Goal: Contribute content: Contribute content

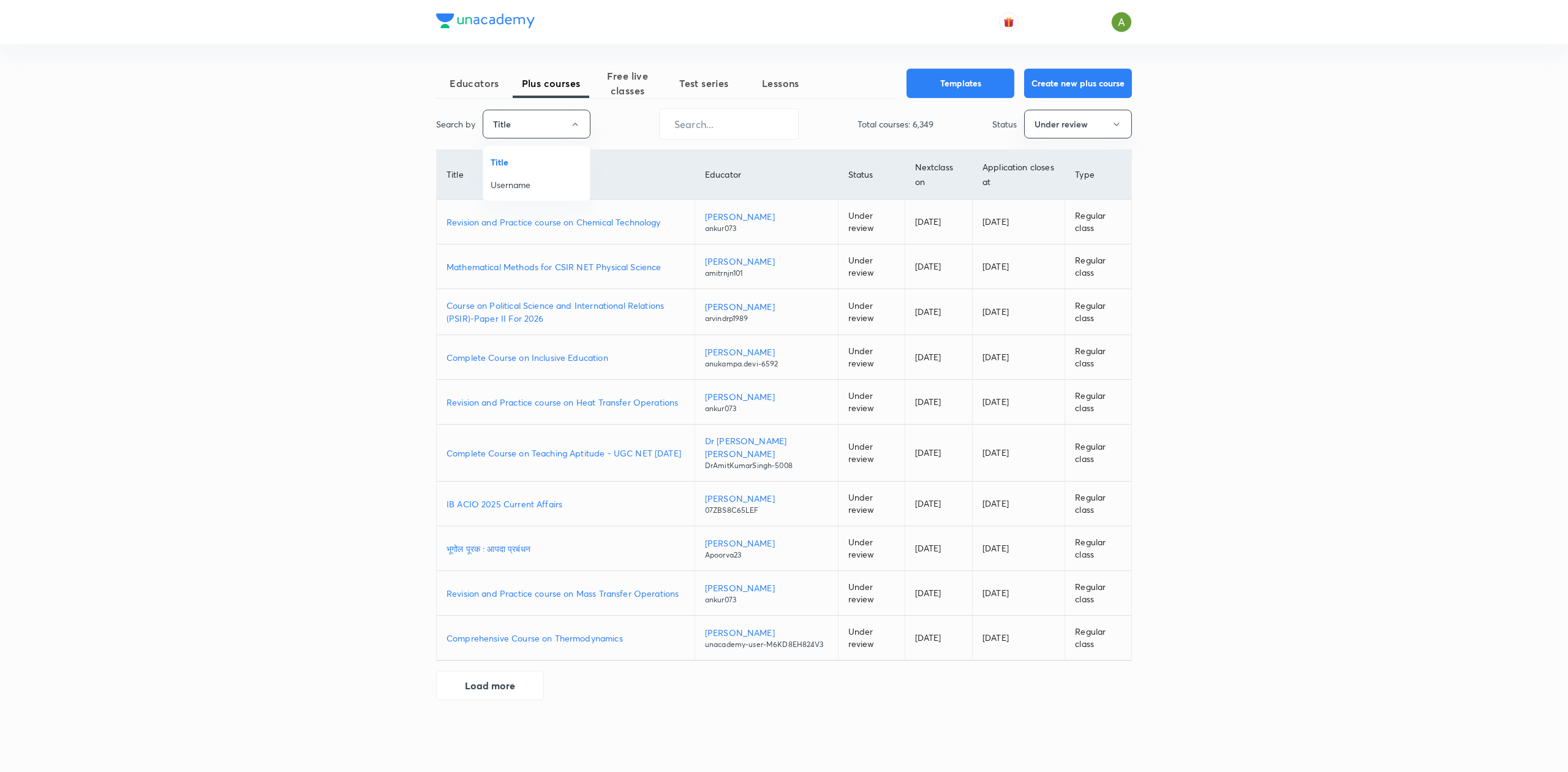
click at [516, 187] on span "Username" at bounding box center [537, 184] width 92 height 13
click at [734, 125] on input "text" at bounding box center [729, 124] width 138 height 31
paste input "singhvishal127183-9087"
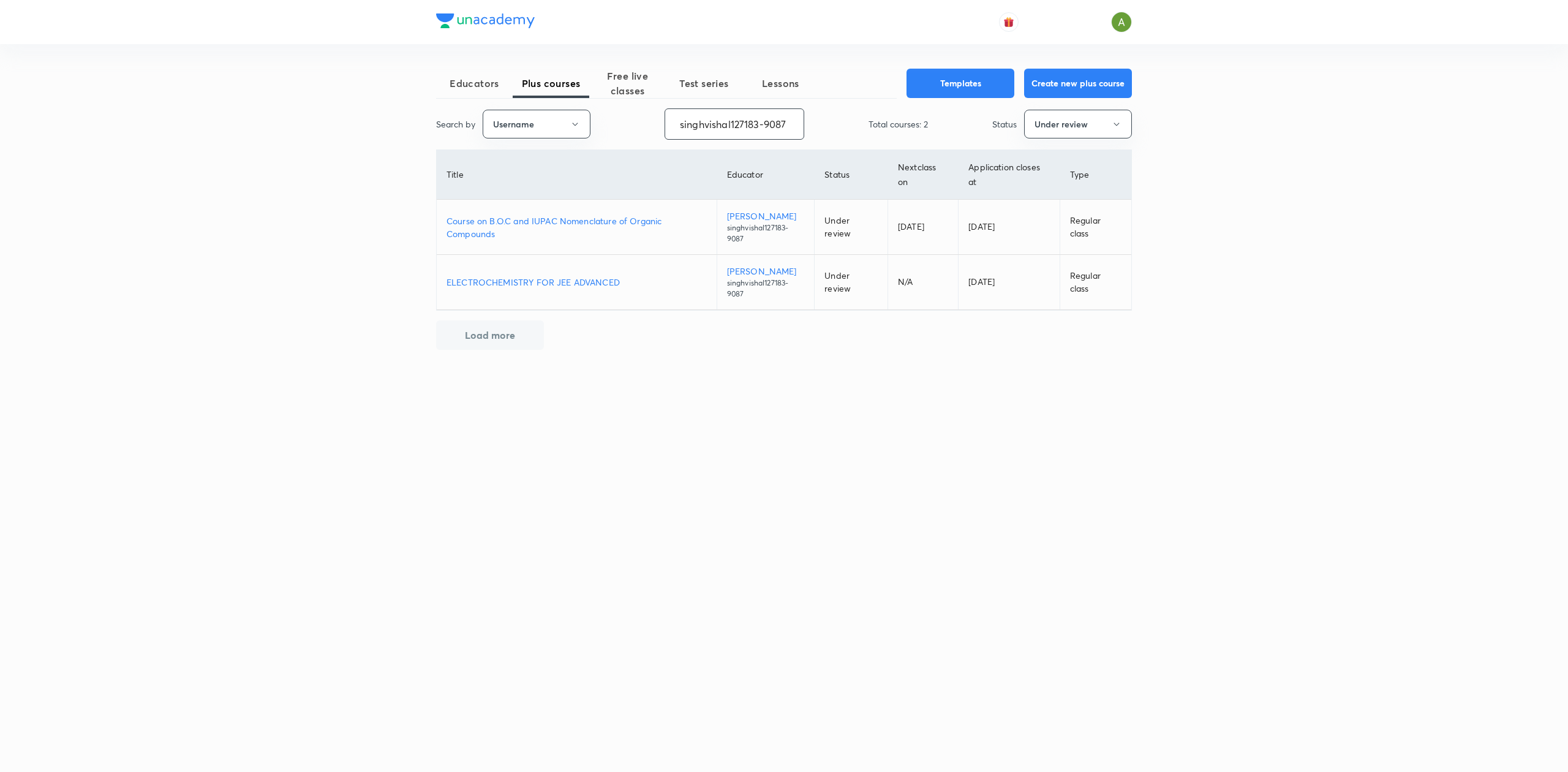
type input "singhvishal127183-9087"
click at [596, 224] on p "Course on B.O.C and IUPAC Nomenclature of Organic Compounds" at bounding box center [577, 227] width 260 height 26
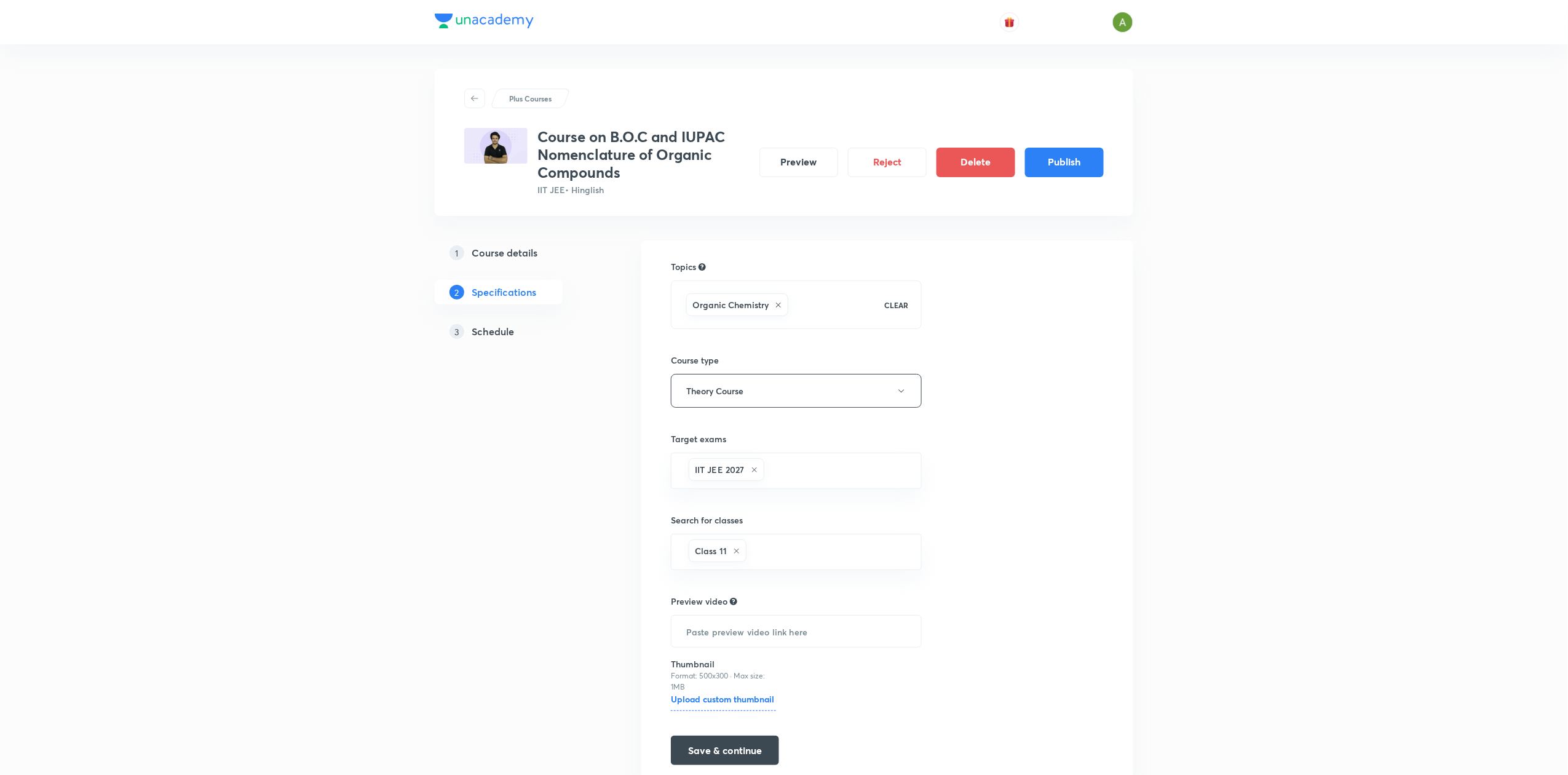
click at [487, 249] on h5 "Course details" at bounding box center [504, 253] width 66 height 15
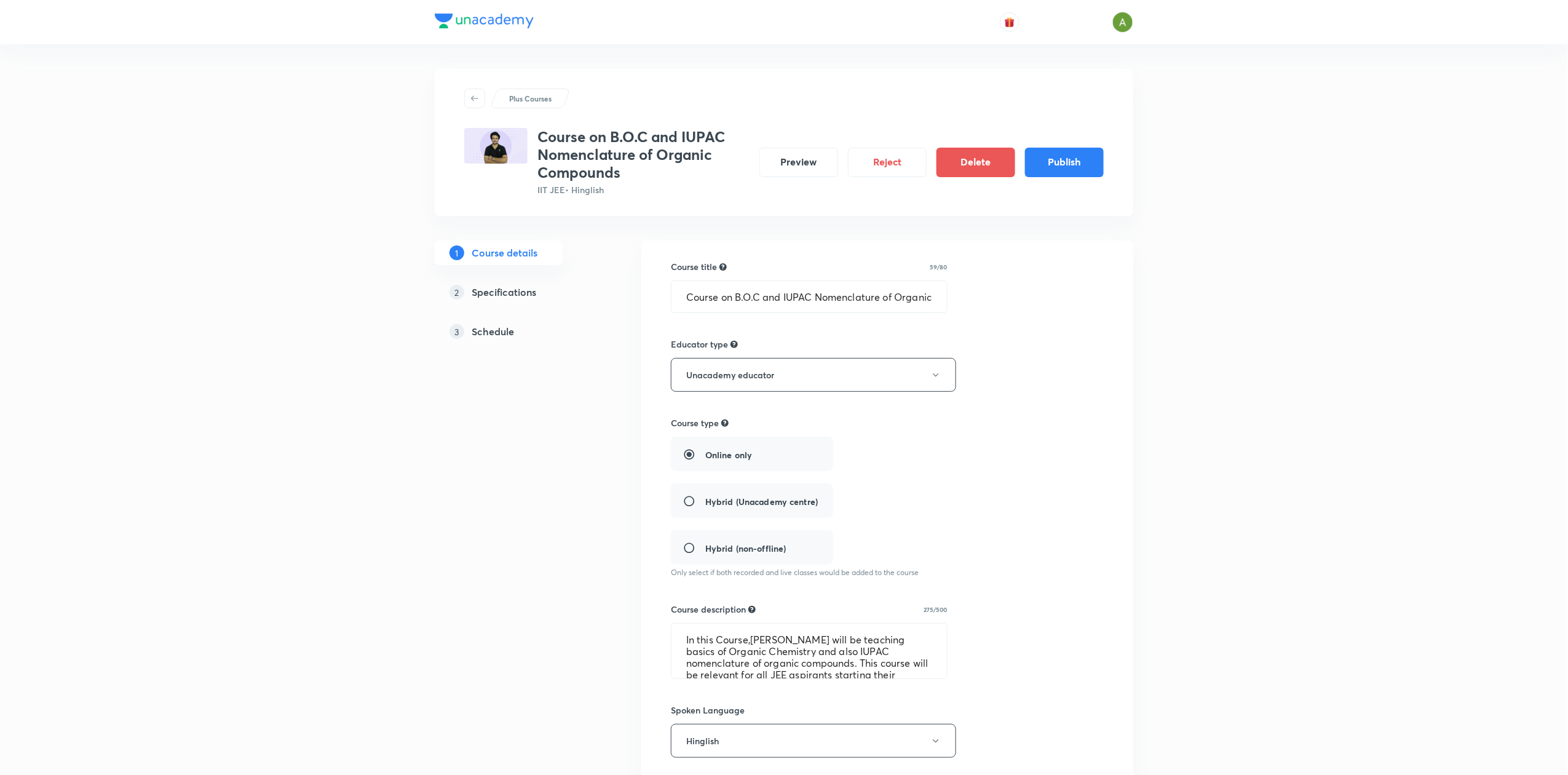
click at [519, 324] on div "3 Schedule" at bounding box center [521, 331] width 143 height 15
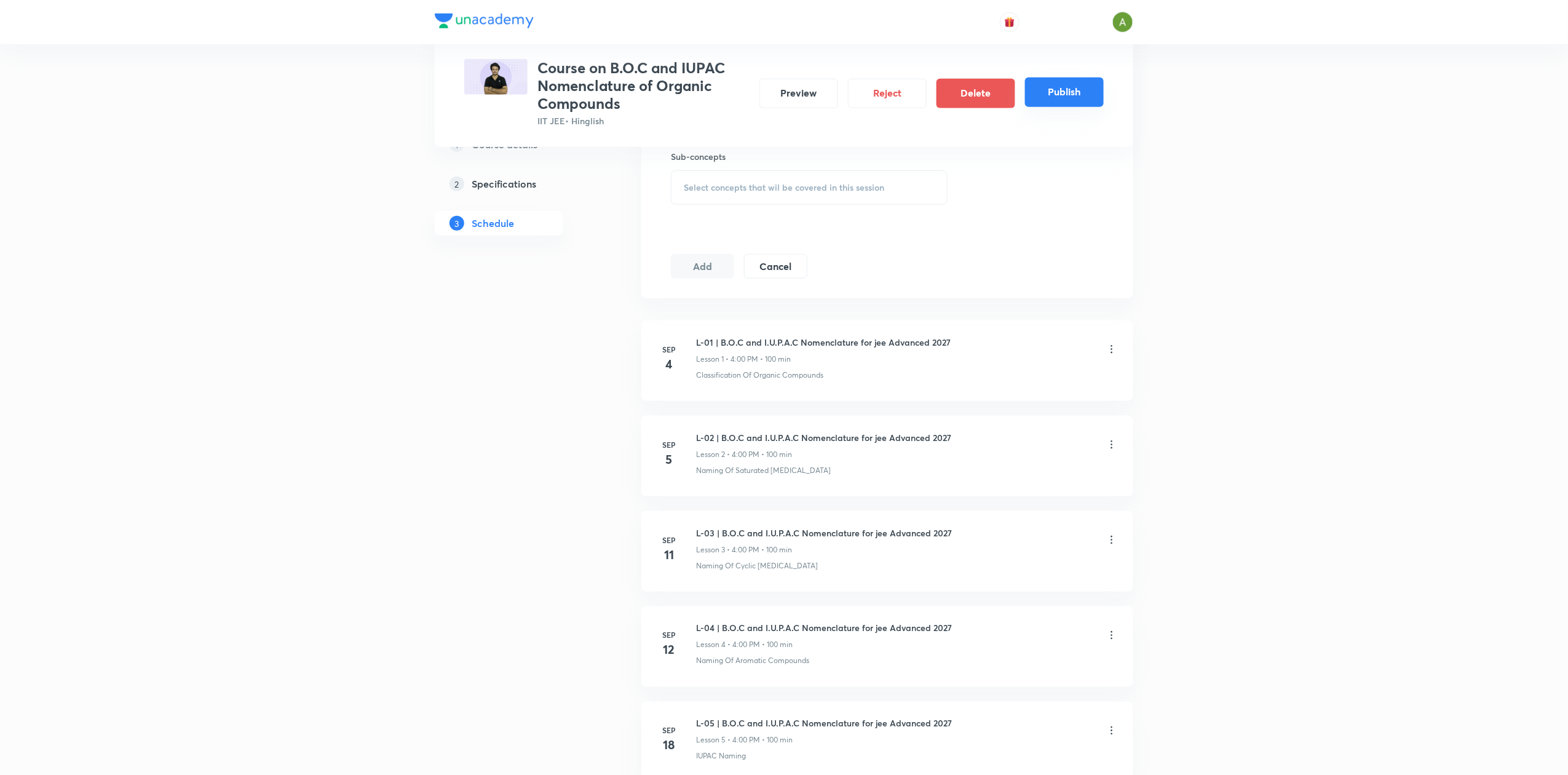
scroll to position [581, 0]
click at [1066, 94] on button "Publish" at bounding box center [1064, 92] width 79 height 29
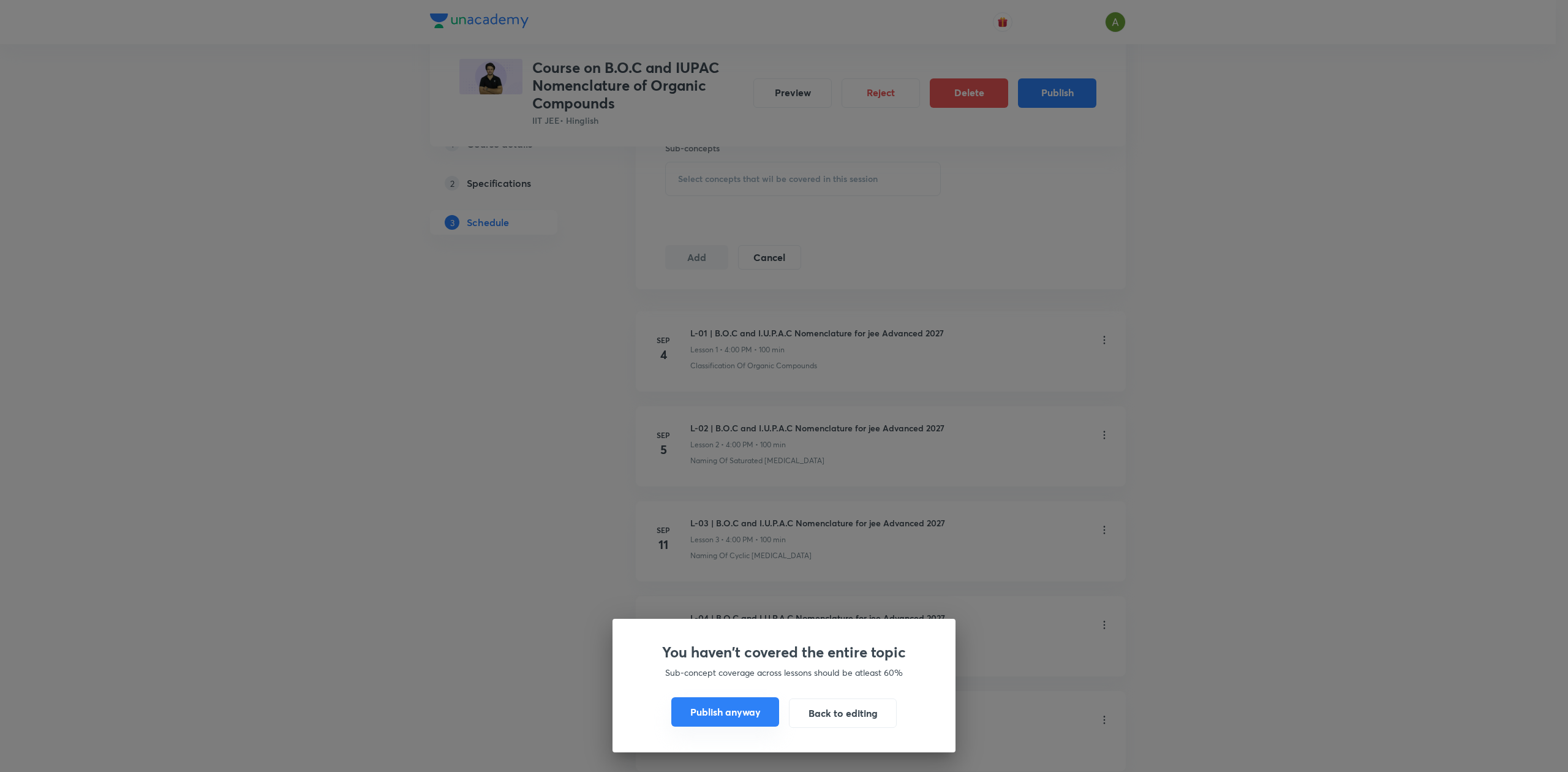
click at [741, 704] on button "Publish anyway" at bounding box center [725, 711] width 108 height 29
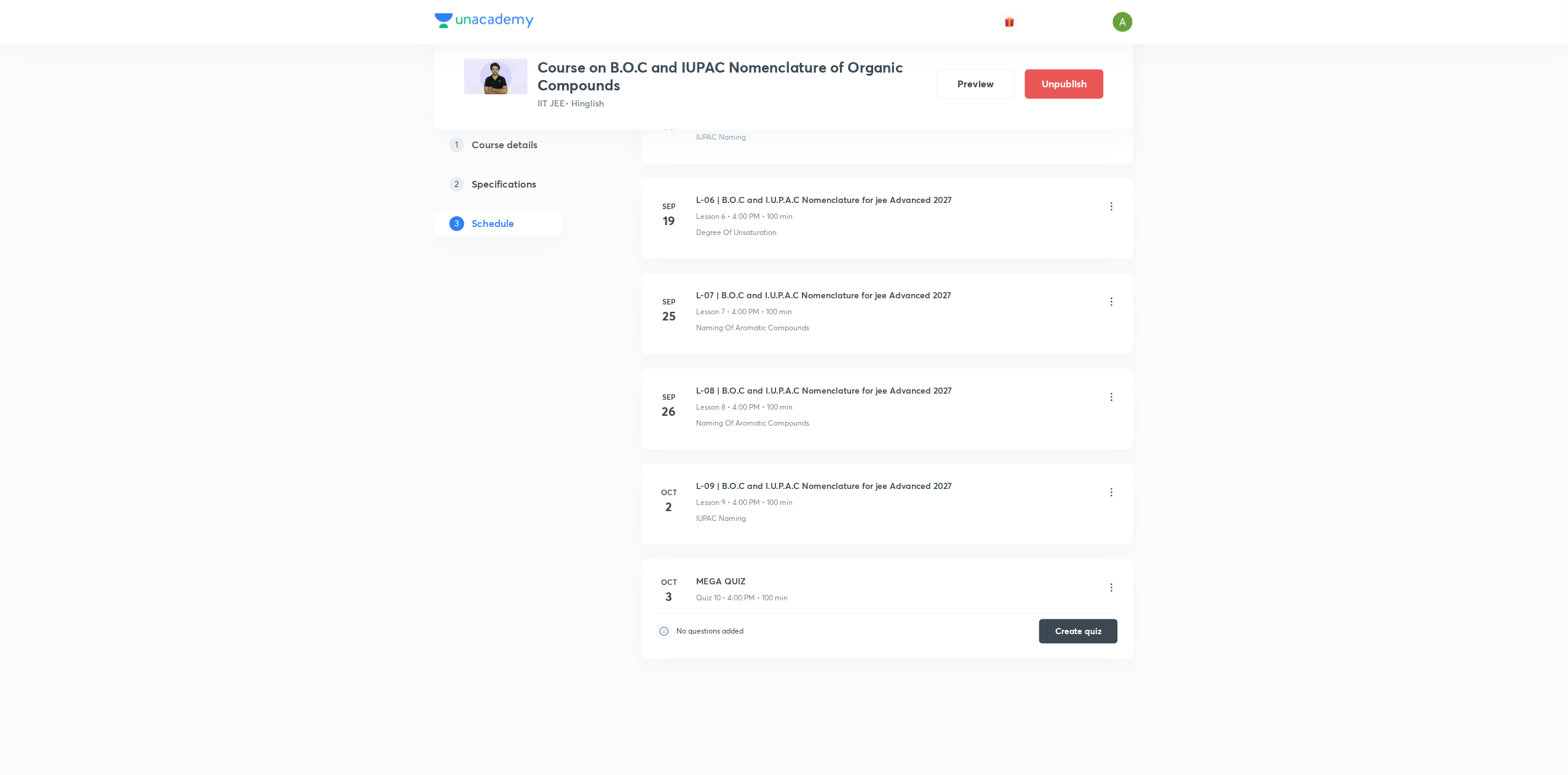
scroll to position [1169, 0]
click at [982, 74] on button "Preview" at bounding box center [975, 83] width 79 height 29
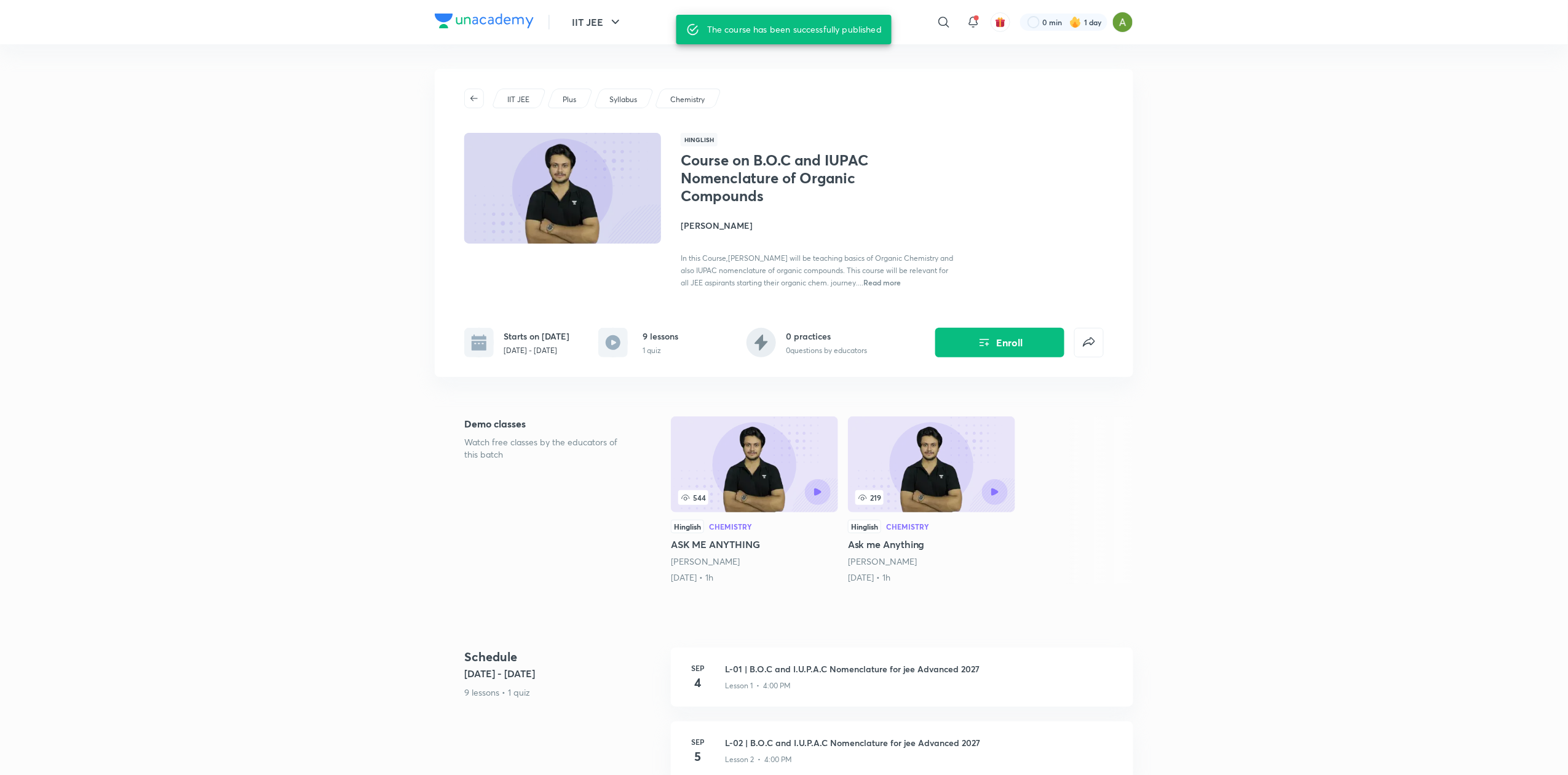
click at [717, 166] on h1 "Course on B.O.C and IUPAC Nomenclature of Organic Compounds" at bounding box center [781, 177] width 201 height 53
copy h1 "Course on B.O.C and IUPAC Nomenclature of Organic Compounds"
click at [543, 354] on p "Sep 4 - Oct 3, 2025" at bounding box center [537, 351] width 66 height 11
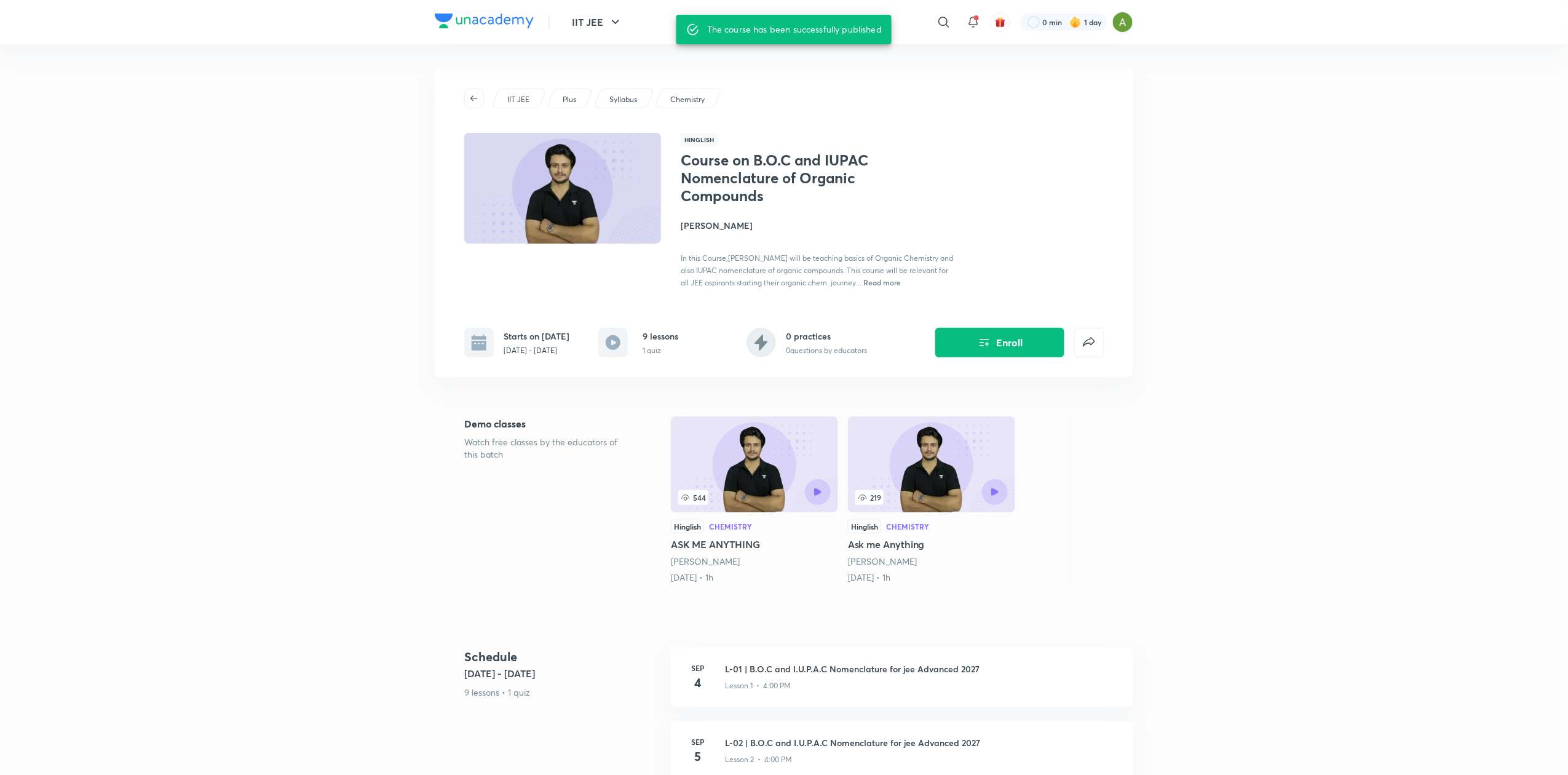
click at [543, 354] on p "Sep 4 - Oct 3, 2025" at bounding box center [537, 351] width 66 height 11
copy div "Sep 4 - Oct 3, 2025"
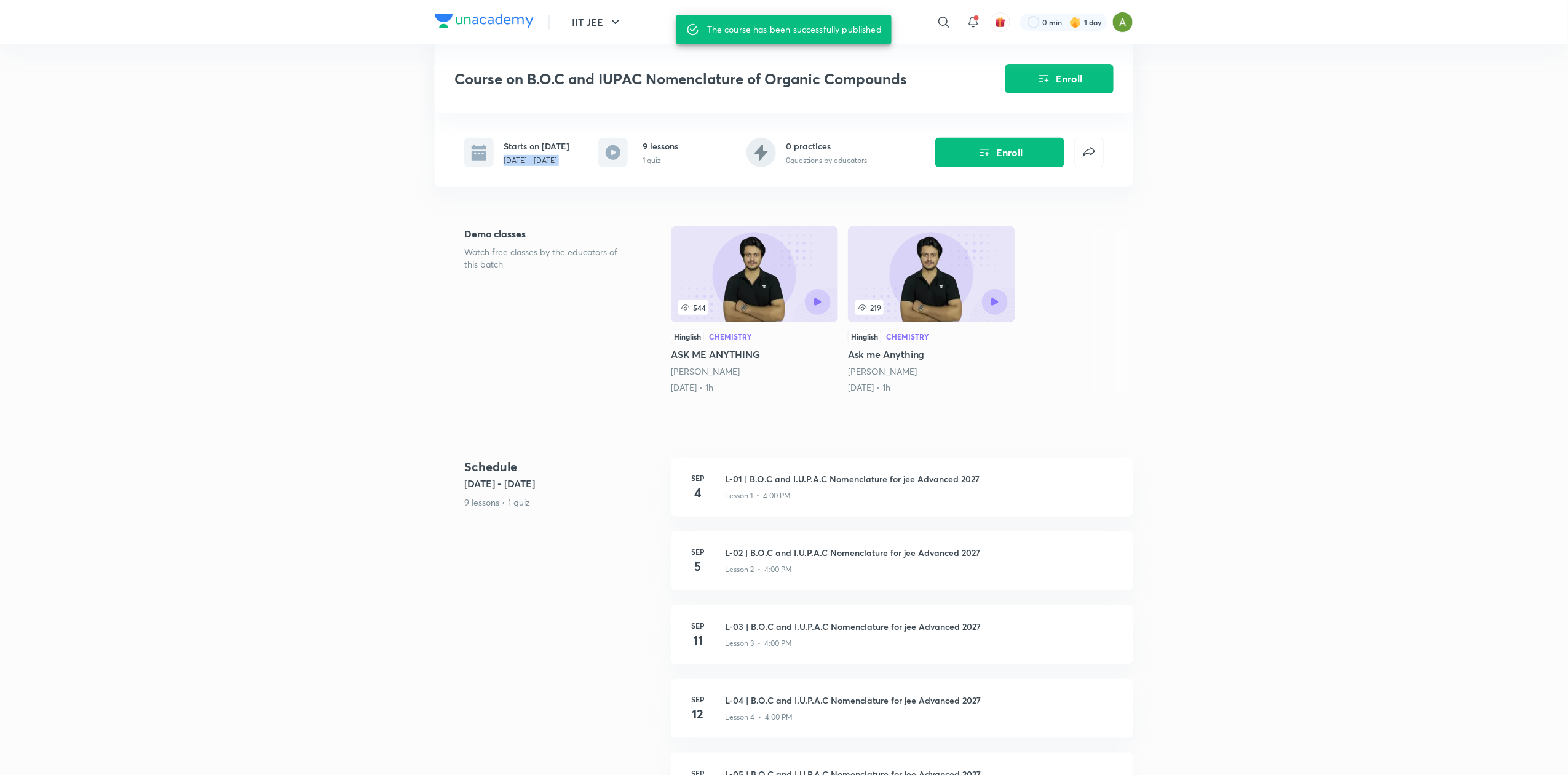
scroll to position [284, 0]
